Goal: Navigation & Orientation: Find specific page/section

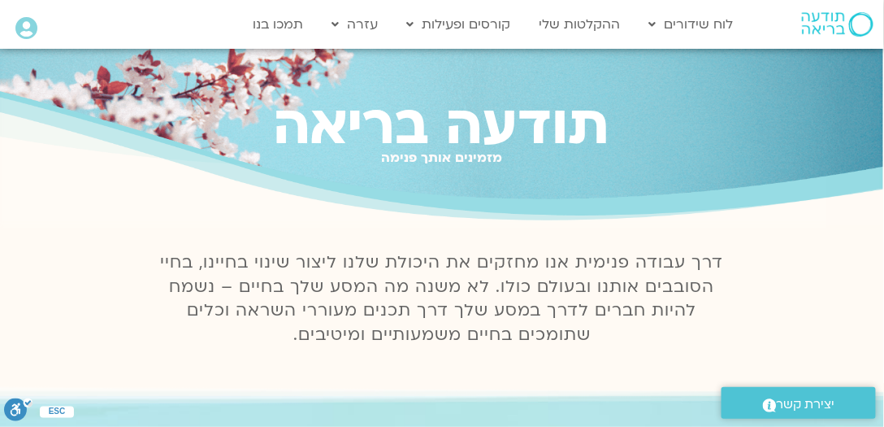
click at [27, 28] on icon at bounding box center [26, 28] width 22 height 23
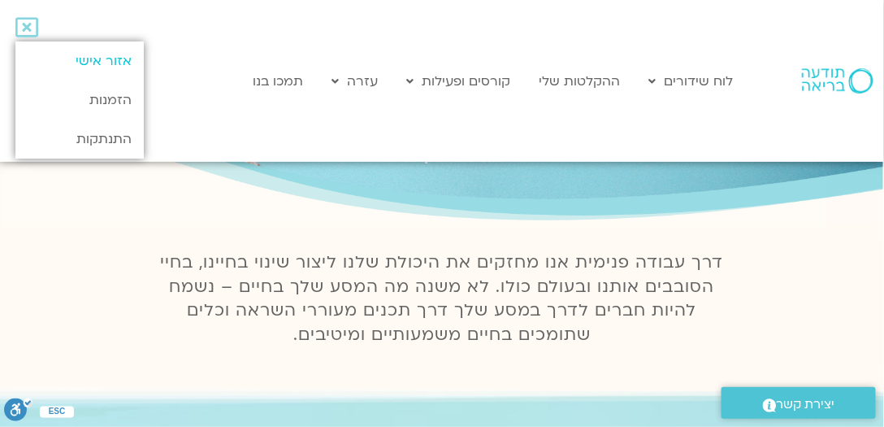
click at [112, 58] on link "אזור אישי" at bounding box center [79, 60] width 128 height 39
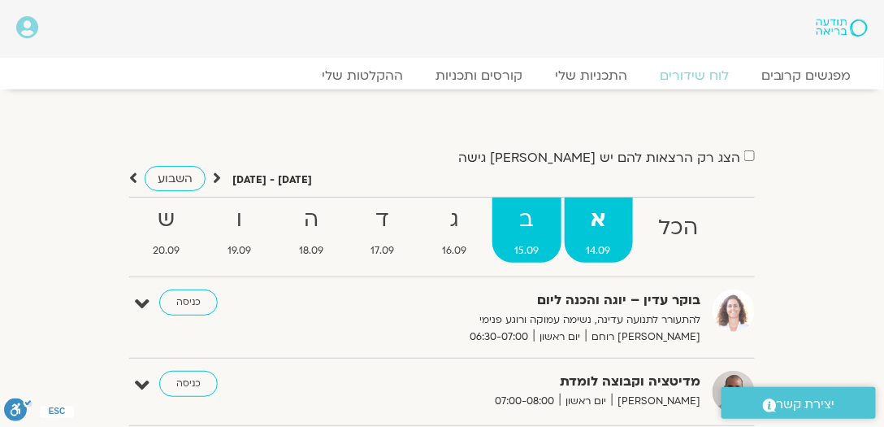
click at [532, 217] on strong "ב" at bounding box center [526, 219] width 69 height 37
click at [602, 221] on strong "א" at bounding box center [599, 219] width 69 height 37
